Goal: Task Accomplishment & Management: Use online tool/utility

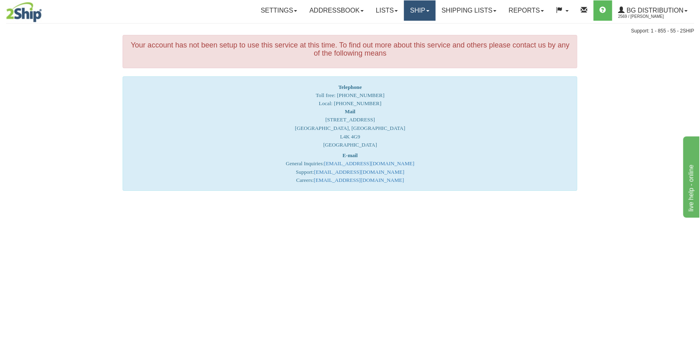
click at [407, 11] on link "Ship" at bounding box center [419, 10] width 31 height 20
click at [394, 32] on link "Ship Screen" at bounding box center [403, 28] width 64 height 11
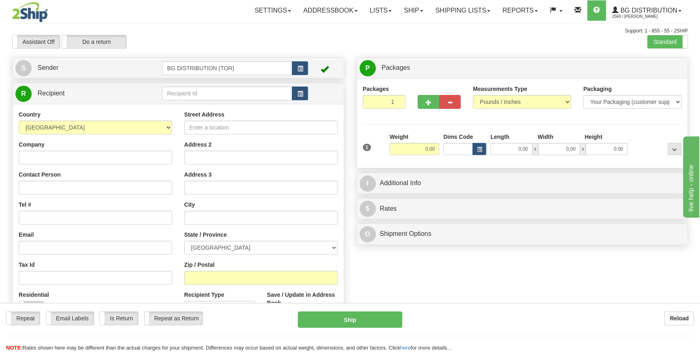
click at [219, 93] on div "Toggle navigation Settings Shipping Preferences Fields Preferences New" at bounding box center [350, 205] width 700 height 411
click at [219, 93] on input "text" at bounding box center [227, 93] width 131 height 14
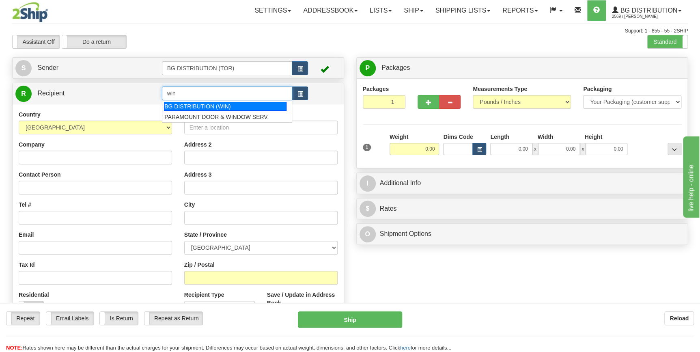
click at [219, 103] on div "BG DISTRIBUTION (WIN)" at bounding box center [225, 106] width 123 height 9
type input "BG DISTRIBUTION (WIN)"
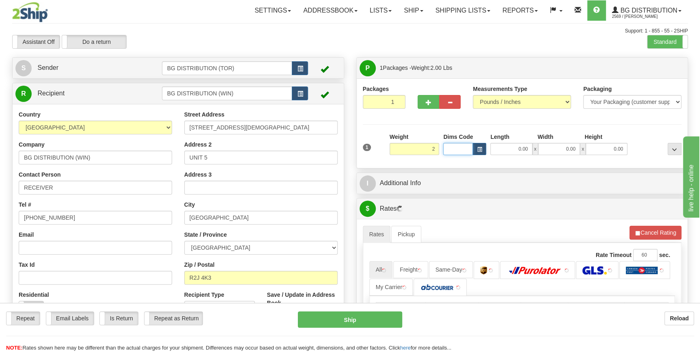
type input "2.00"
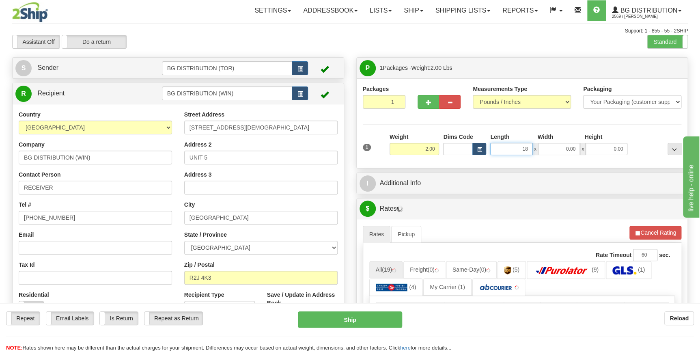
type input "18.00"
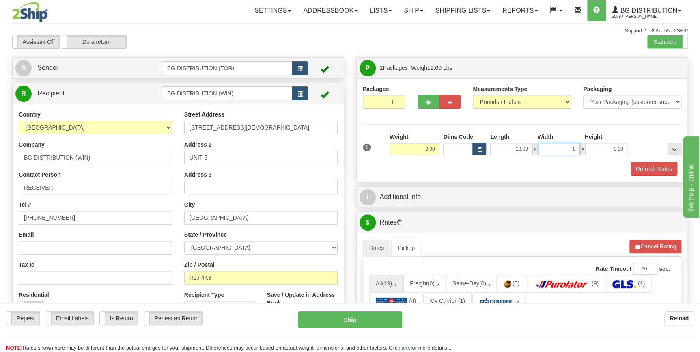
type input "8.00"
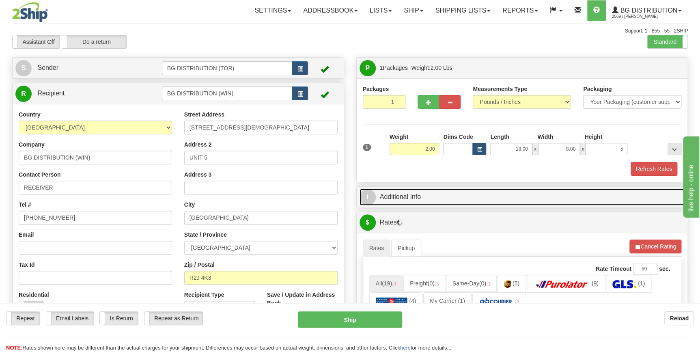
type input "5.00"
click at [457, 198] on link "I Additional Info" at bounding box center [522, 197] width 325 height 17
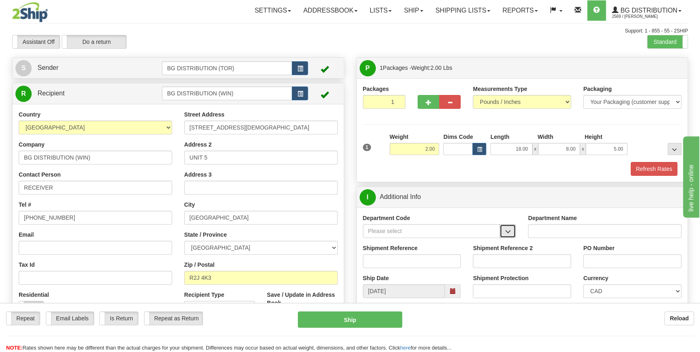
click at [509, 233] on span "button" at bounding box center [508, 231] width 6 height 5
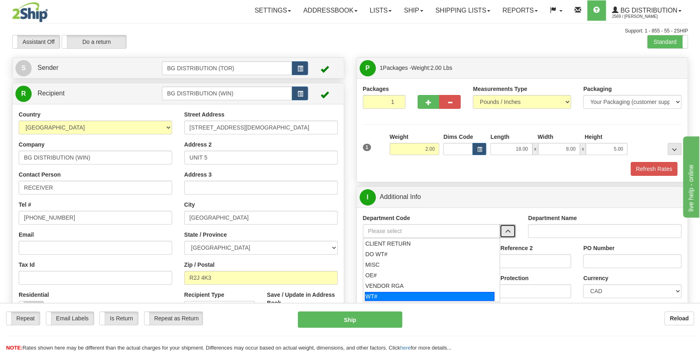
click at [461, 297] on div "WT#" at bounding box center [429, 296] width 129 height 9
type input "WT#"
type input "WAREHOUSE TRANSFERS"
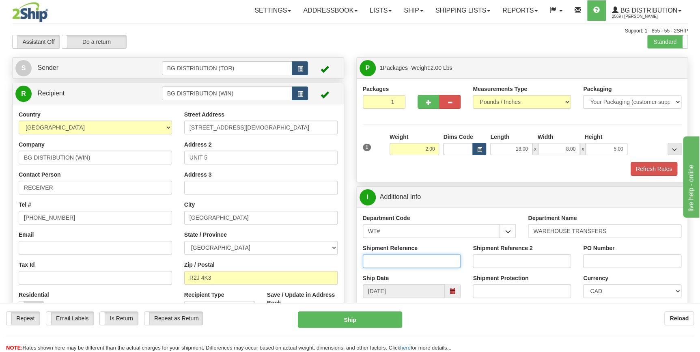
click at [419, 260] on input "Shipment Reference" at bounding box center [412, 261] width 98 height 14
type input "164744-00"
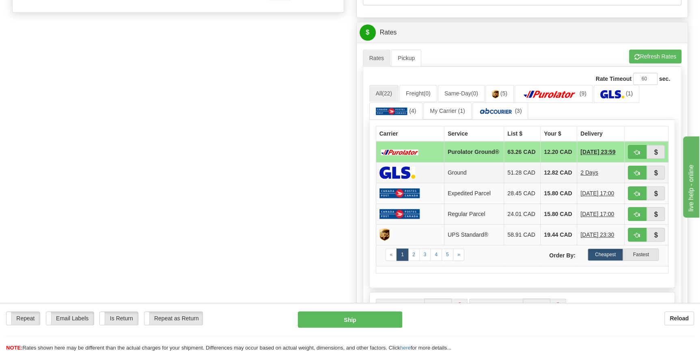
scroll to position [332, 0]
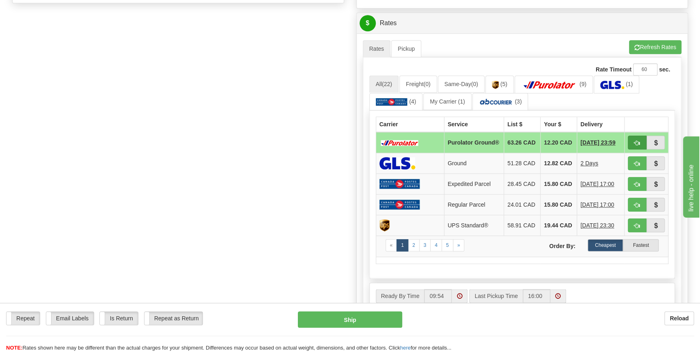
type input "WIN"
click at [642, 142] on button "button" at bounding box center [637, 143] width 19 height 14
type input "260"
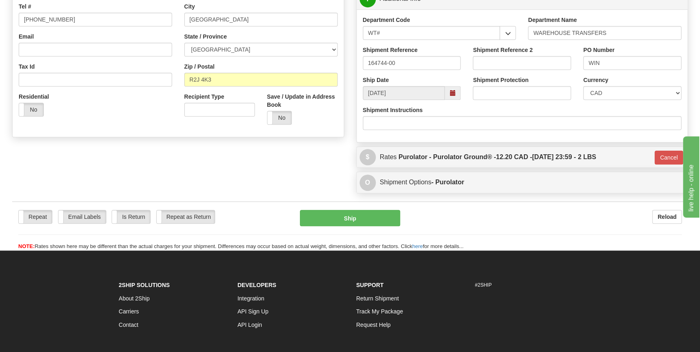
scroll to position [191, 0]
